Goal: Task Accomplishment & Management: Use online tool/utility

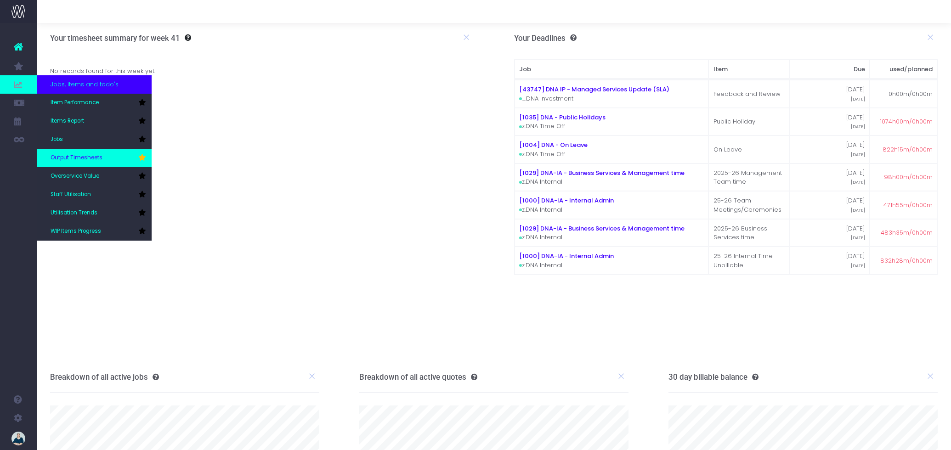
click at [75, 153] on link "Output Timesheets" at bounding box center [94, 158] width 115 height 18
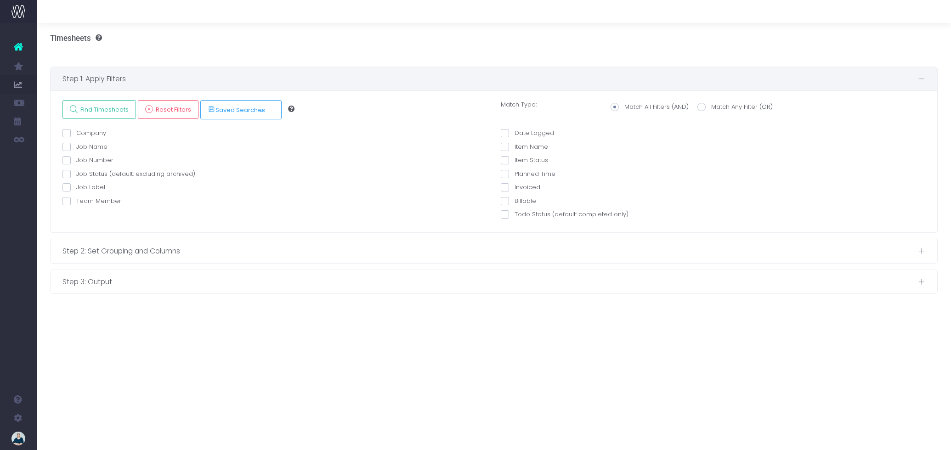
click at [66, 201] on span at bounding box center [66, 201] width 8 height 8
click at [76, 201] on input "Team Member" at bounding box center [79, 200] width 6 height 6
checkbox input "true"
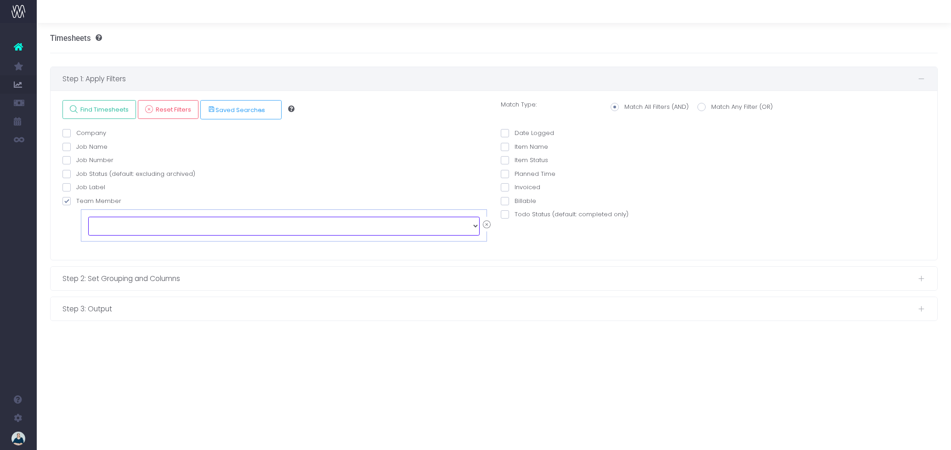
click at [128, 222] on select "echo " "; Alex Saelens Anais Ardid Anna-Marie Antipas Brendan Marshall Cameron …" at bounding box center [284, 226] width 392 height 18
select select "129147"
click at [507, 134] on span at bounding box center [505, 133] width 8 height 8
click at [515, 134] on input "Date Logged" at bounding box center [518, 132] width 6 height 6
checkbox input "true"
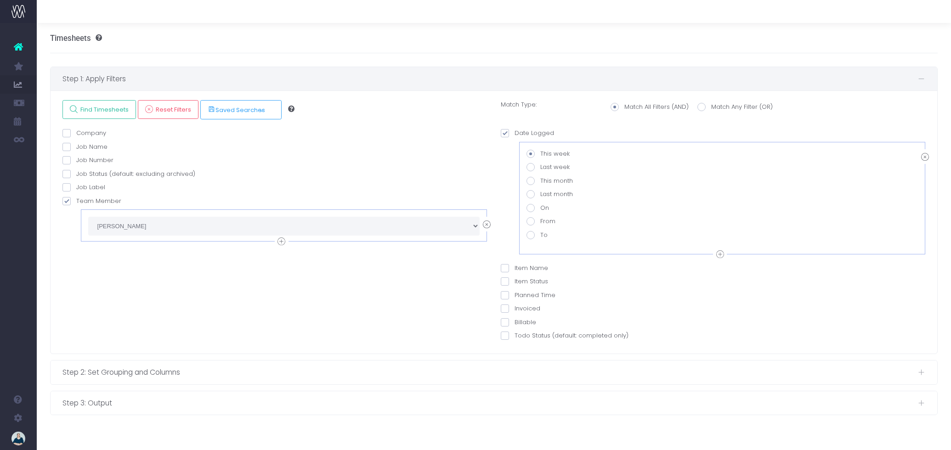
click at [531, 193] on span at bounding box center [531, 194] width 8 height 8
click at [540, 193] on input "Last month" at bounding box center [543, 193] width 6 height 6
radio input "true"
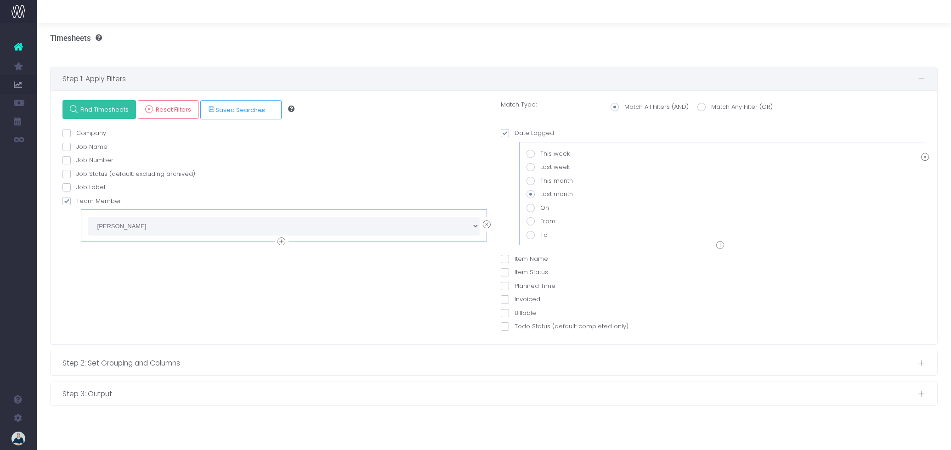
click at [84, 108] on span "Find Timesheets" at bounding box center [103, 110] width 51 height 8
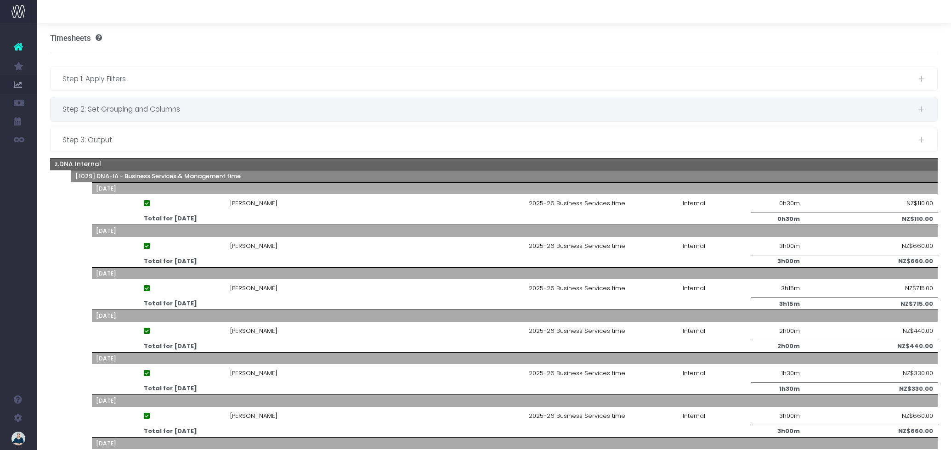
click at [189, 117] on div "Step 2: Set Grouping and Columns" at bounding box center [494, 108] width 887 height 23
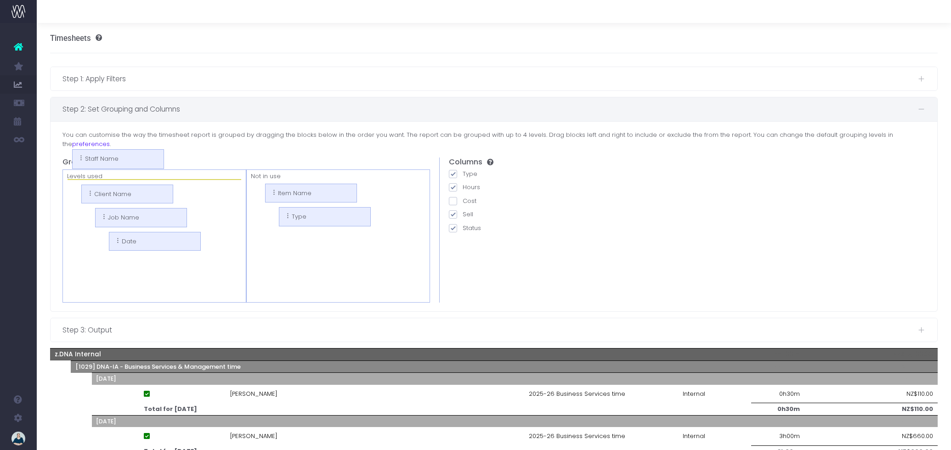
drag, startPoint x: 254, startPoint y: 182, endPoint x: 100, endPoint y: 159, distance: 155.1
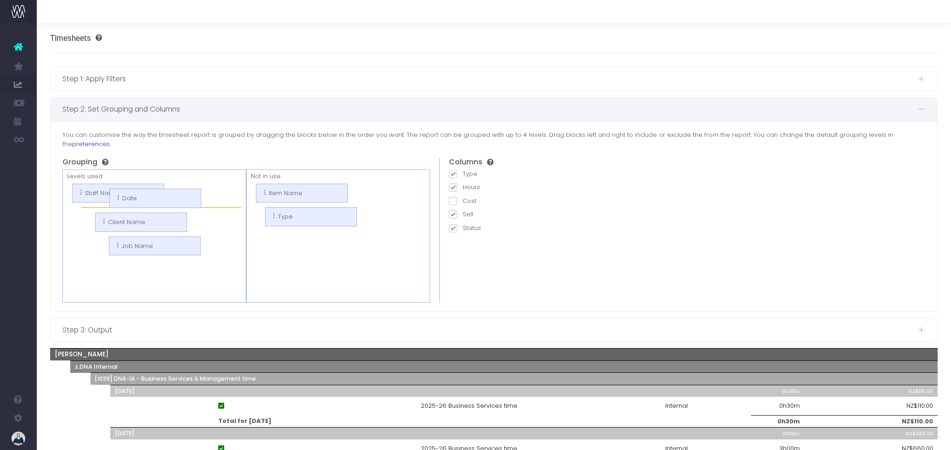
drag, startPoint x: 125, startPoint y: 256, endPoint x: 112, endPoint y: 200, distance: 58.2
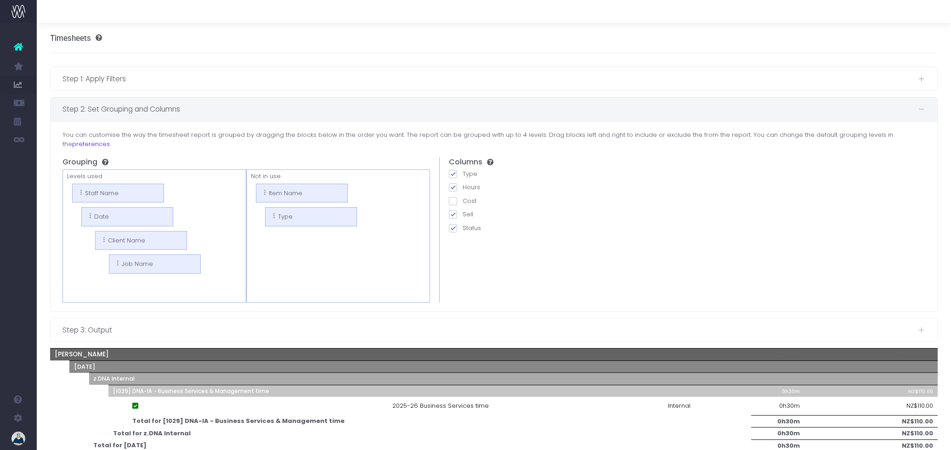
click at [454, 210] on span at bounding box center [453, 214] width 8 height 8
click at [463, 210] on input "Sell" at bounding box center [466, 213] width 6 height 6
checkbox input "false"
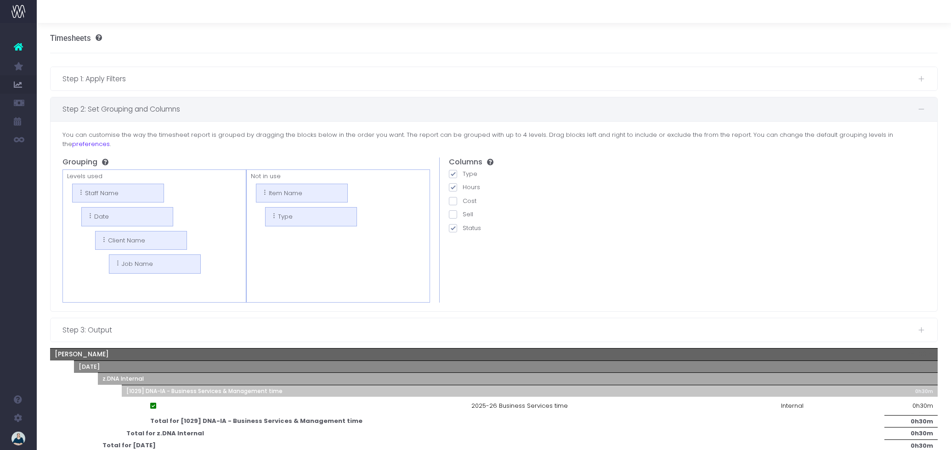
click at [287, 116] on div "Step 2: Set Grouping and Columns" at bounding box center [494, 108] width 887 height 23
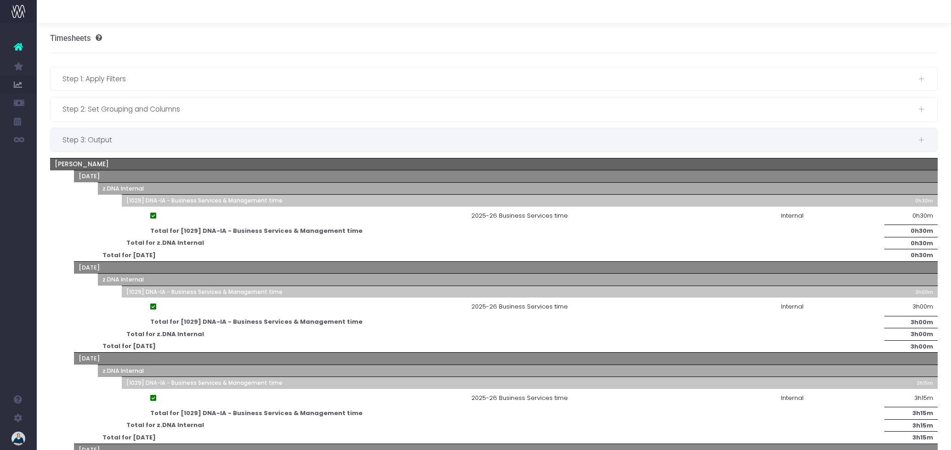
click at [150, 134] on span "Step 3: Output" at bounding box center [490, 139] width 856 height 11
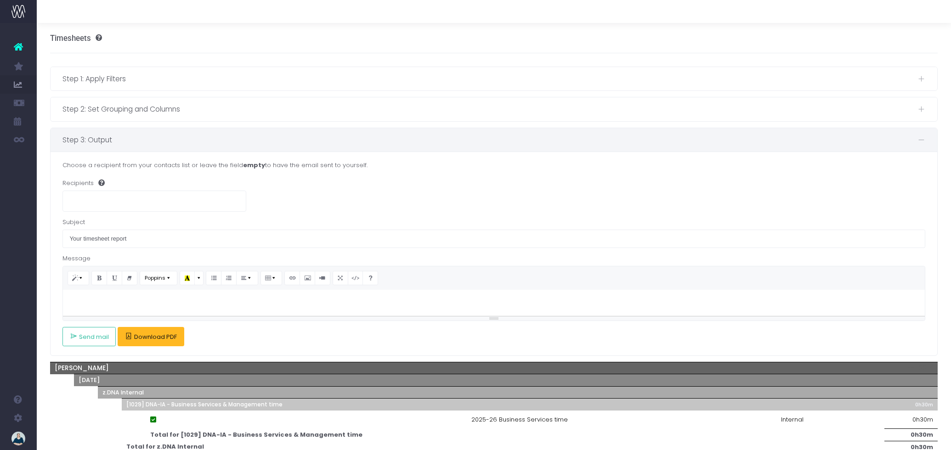
click at [166, 338] on span "Download PDF" at bounding box center [155, 337] width 43 height 7
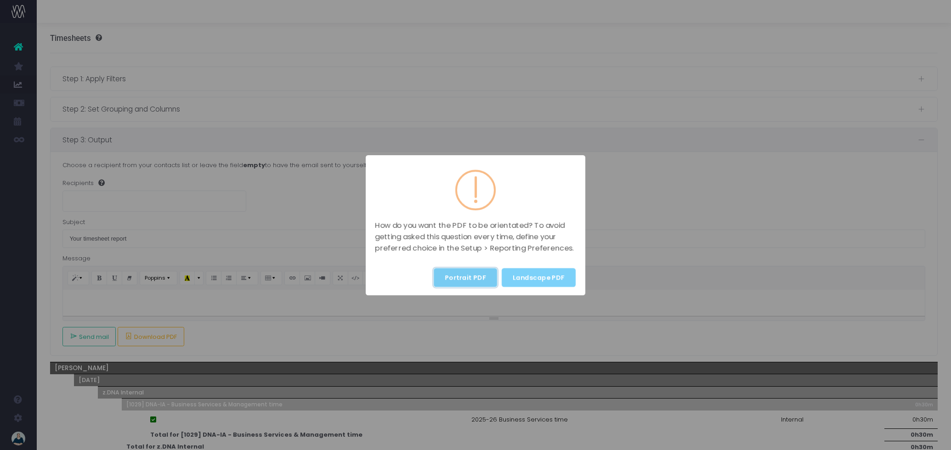
click at [452, 277] on button "Portrait PDF" at bounding box center [465, 277] width 63 height 19
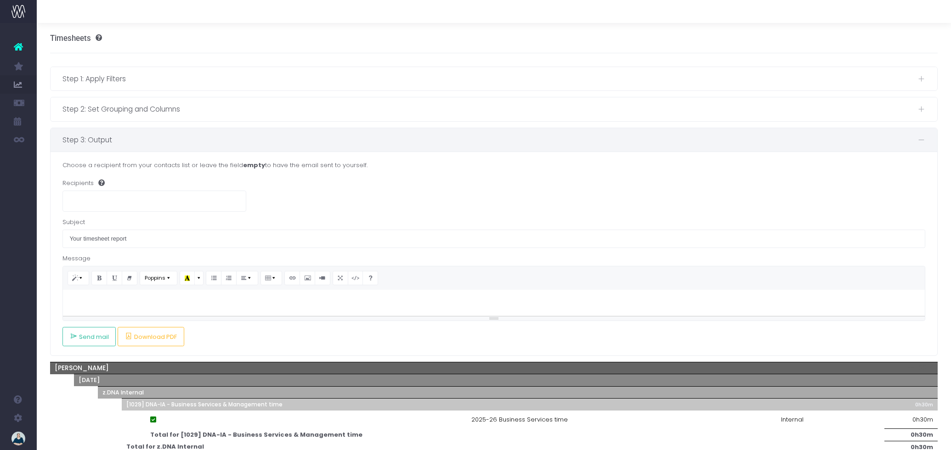
click at [17, 48] on icon at bounding box center [18, 47] width 9 height 12
